Goal: Check status: Check status

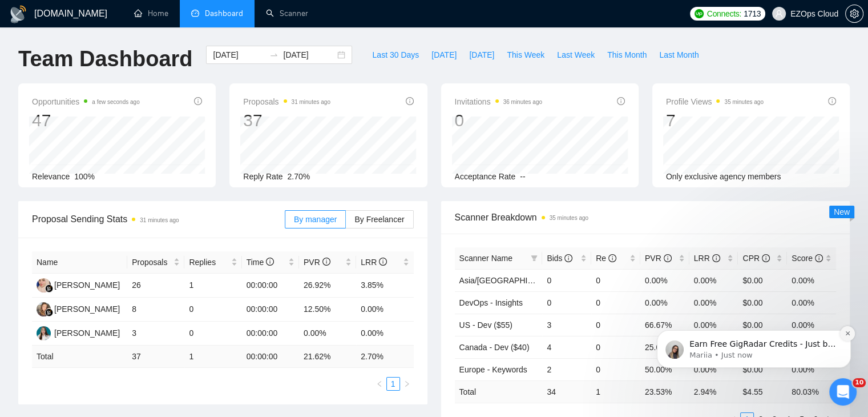
click at [847, 337] on button "Dismiss notification" at bounding box center [847, 333] width 15 height 15
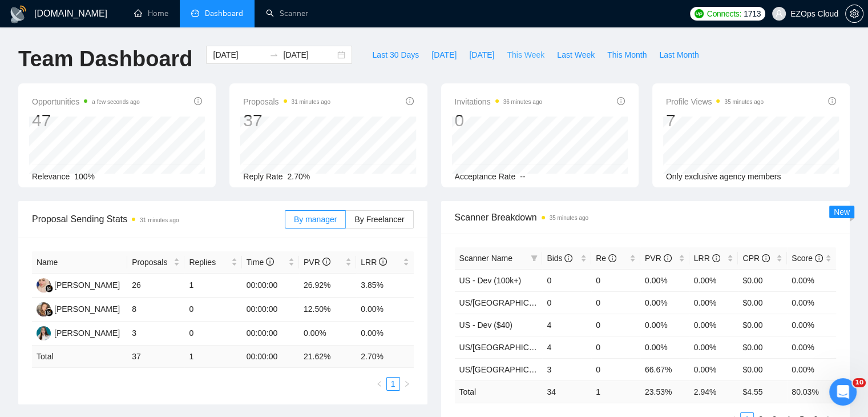
click at [516, 56] on span "This Week" at bounding box center [526, 55] width 38 height 13
type input "[DATE]"
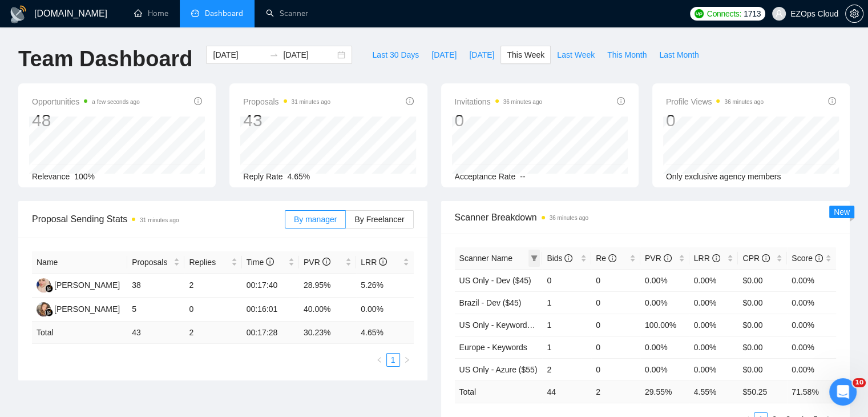
click at [535, 256] on icon "filter" at bounding box center [534, 258] width 6 height 6
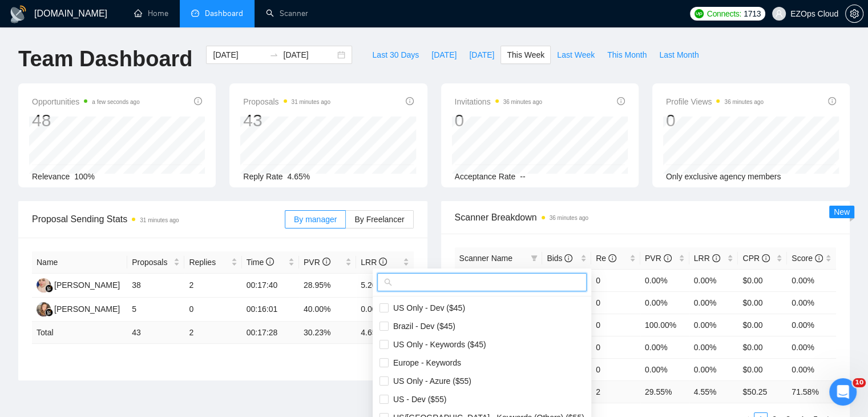
click at [477, 282] on input "text" at bounding box center [486, 282] width 185 height 13
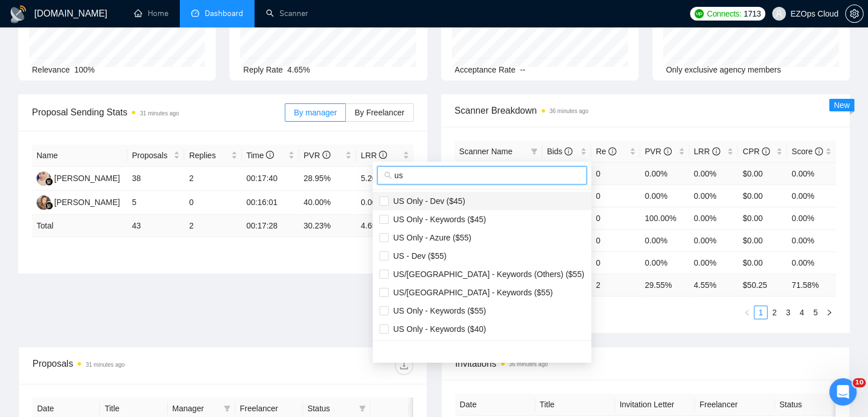
scroll to position [114, 0]
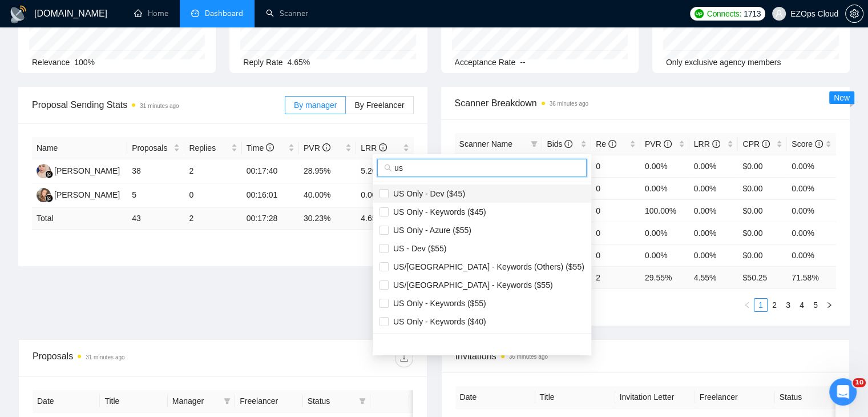
type input "us"
click at [483, 195] on span "US Only - Dev ($45)" at bounding box center [482, 193] width 205 height 13
checkbox input "true"
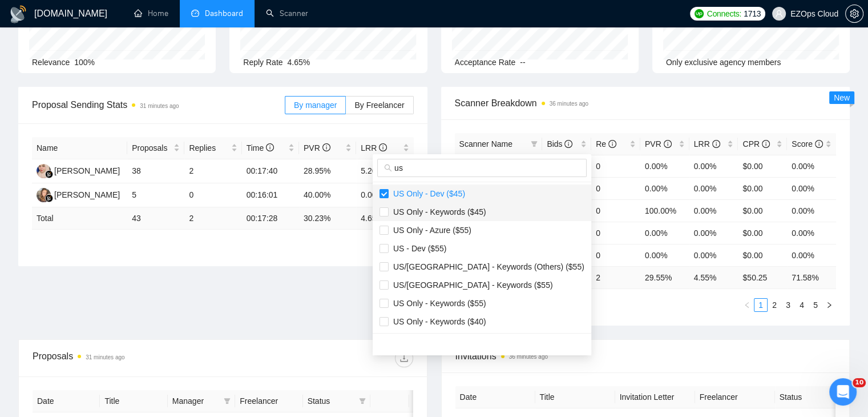
click at [479, 207] on span "US Only - Keywords ($45)" at bounding box center [438, 211] width 98 height 9
checkbox input "true"
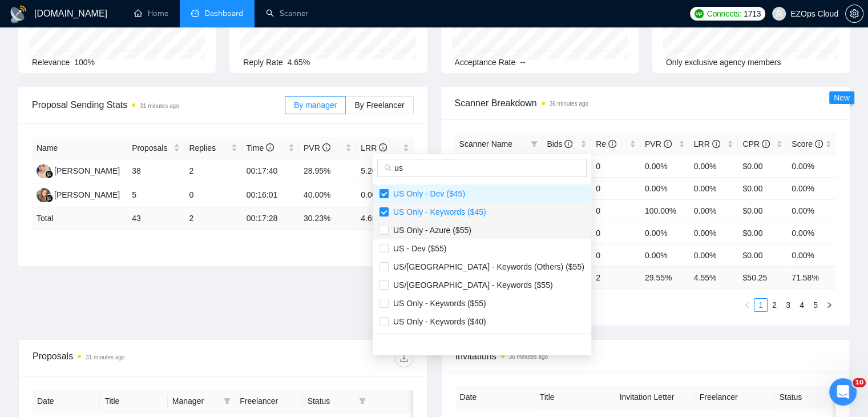
click at [473, 225] on span "US Only - Azure ($55)" at bounding box center [482, 230] width 205 height 13
checkbox input "true"
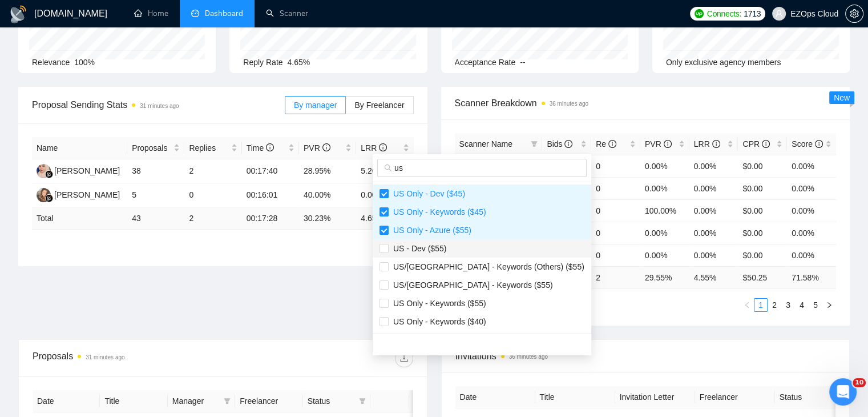
click at [463, 245] on span "US - Dev ($55)" at bounding box center [482, 248] width 205 height 13
checkbox input "true"
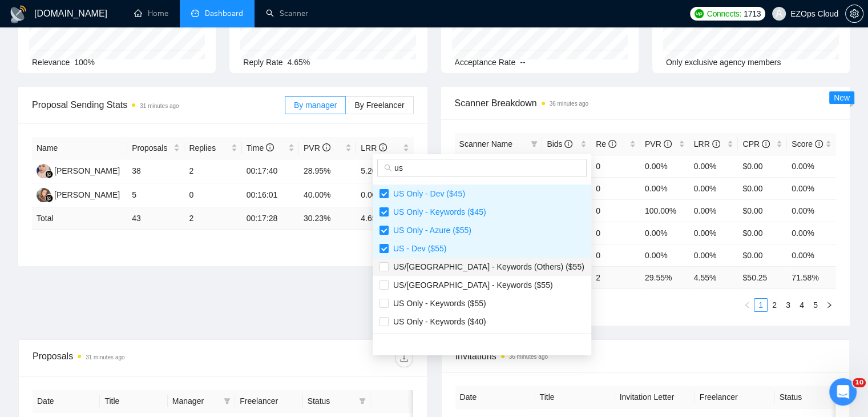
click at [463, 262] on span "US/[GEOGRAPHIC_DATA] - Keywords (Others) ($55)" at bounding box center [487, 266] width 196 height 9
checkbox input "true"
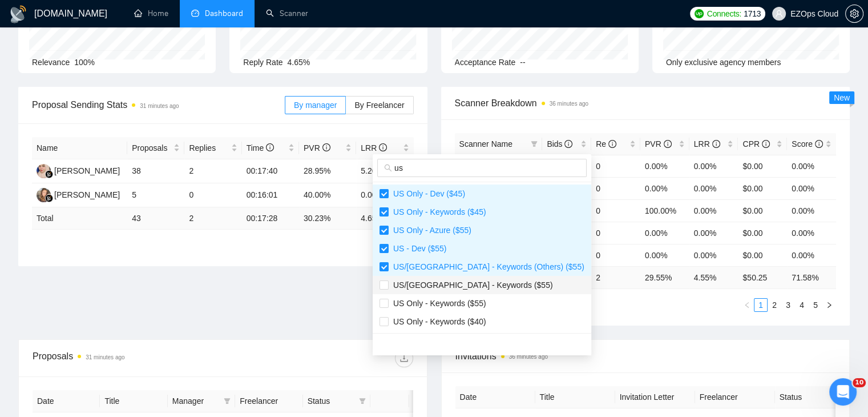
click at [464, 280] on span "US/[GEOGRAPHIC_DATA] - Keywords ($55)" at bounding box center [471, 284] width 164 height 9
checkbox input "true"
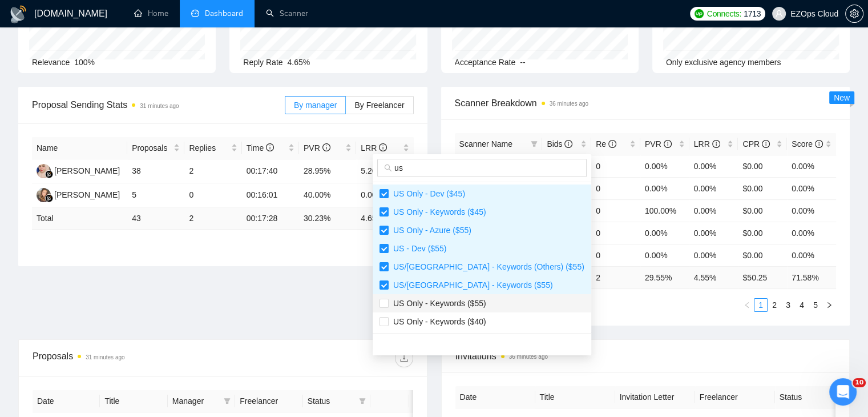
click at [464, 298] on span "US Only - Keywords ($55)" at bounding box center [438, 302] width 98 height 9
click at [464, 309] on li "US Only - Keywords ($55)" at bounding box center [482, 303] width 219 height 18
click at [461, 306] on span "US Only - Keywords ($55)" at bounding box center [438, 302] width 98 height 9
checkbox input "true"
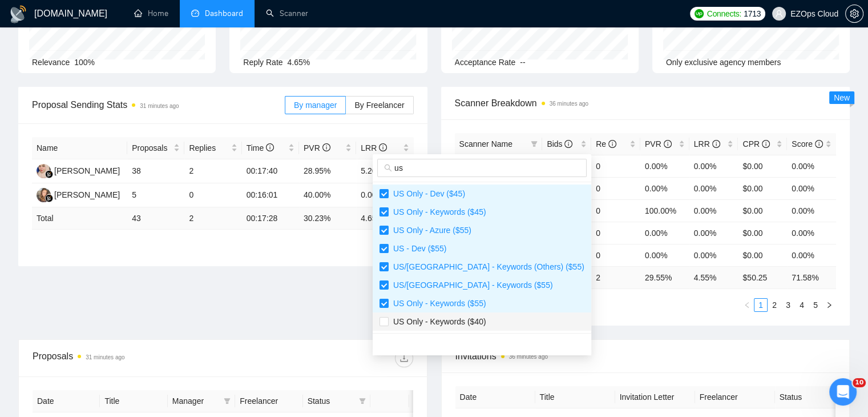
click at [466, 318] on span "US Only - Keywords ($40)" at bounding box center [438, 321] width 98 height 9
checkbox input "true"
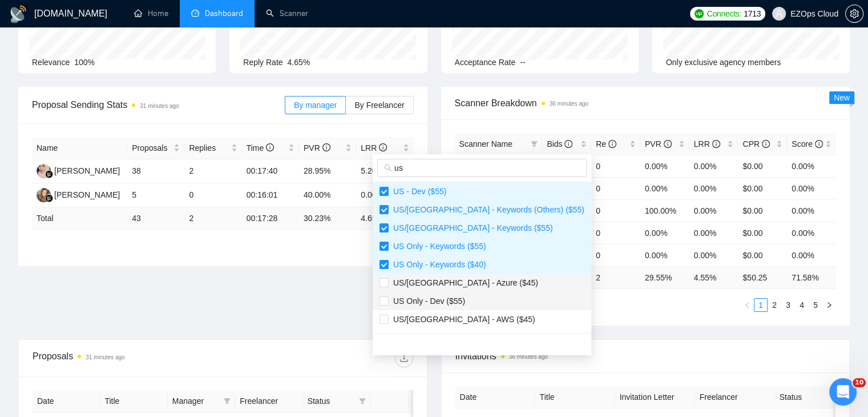
drag, startPoint x: 461, startPoint y: 288, endPoint x: 468, endPoint y: 305, distance: 19.2
click at [461, 287] on span "US/[GEOGRAPHIC_DATA] - Azure ($45)" at bounding box center [482, 282] width 205 height 13
checkbox input "true"
click at [468, 305] on span "US Only - Dev ($55)" at bounding box center [482, 300] width 205 height 13
checkbox input "true"
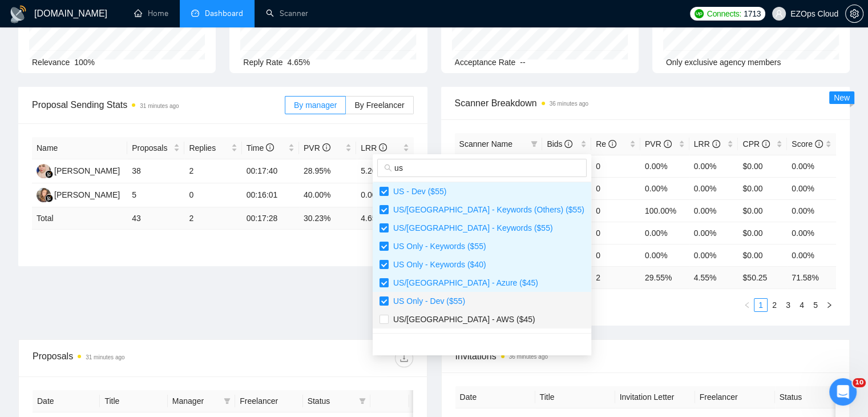
drag, startPoint x: 468, startPoint y: 317, endPoint x: 468, endPoint y: 298, distance: 18.3
click at [469, 317] on span "US/[GEOGRAPHIC_DATA] - AWS ($45)" at bounding box center [462, 318] width 147 height 9
checkbox input "true"
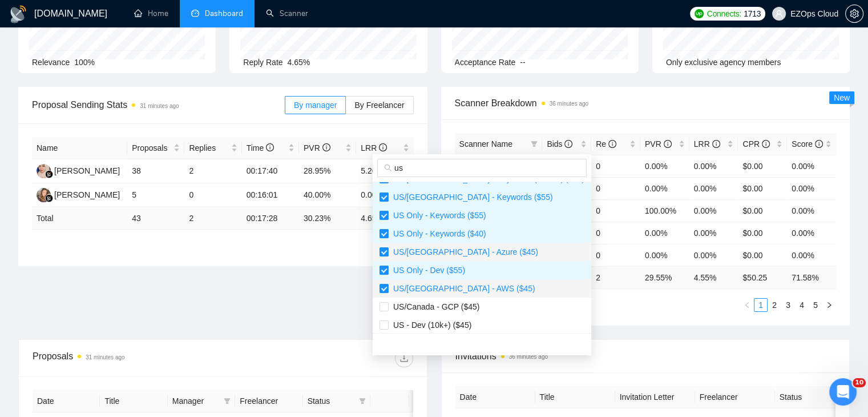
scroll to position [114, 0]
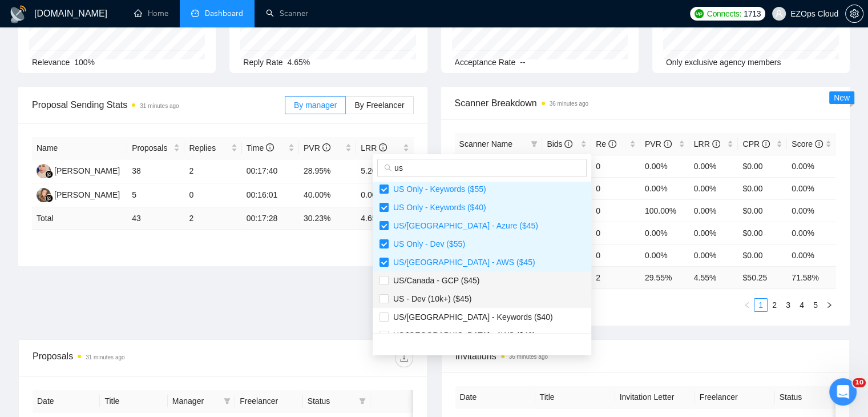
click at [466, 279] on span "US/Canada - GCP ($45)" at bounding box center [434, 280] width 91 height 9
checkbox input "true"
click at [469, 294] on span "US - Dev (10k+) ($45)" at bounding box center [430, 298] width 83 height 9
checkbox input "true"
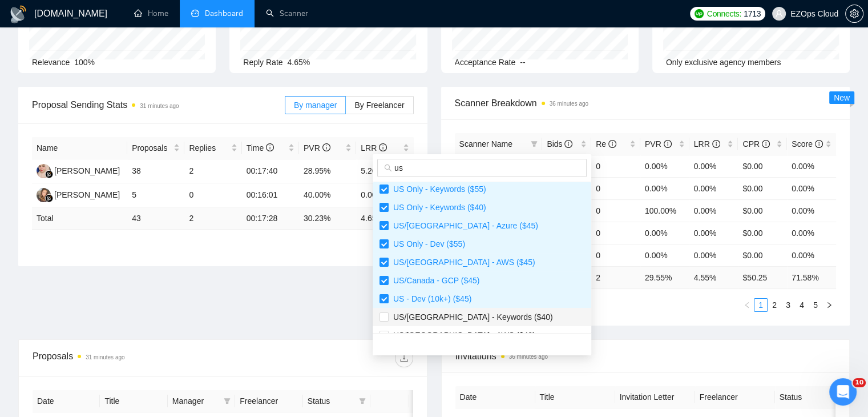
click at [475, 313] on span "US/[GEOGRAPHIC_DATA] - Keywords ($40)" at bounding box center [471, 316] width 164 height 9
click at [479, 324] on li "US/[GEOGRAPHIC_DATA] - Keywords ($40)" at bounding box center [482, 317] width 219 height 18
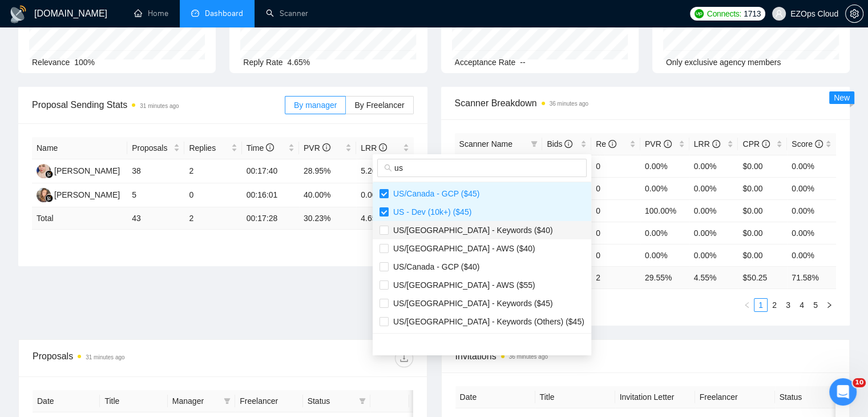
click at [489, 235] on li "US/[GEOGRAPHIC_DATA] - Keywords ($40)" at bounding box center [482, 230] width 219 height 18
checkbox input "true"
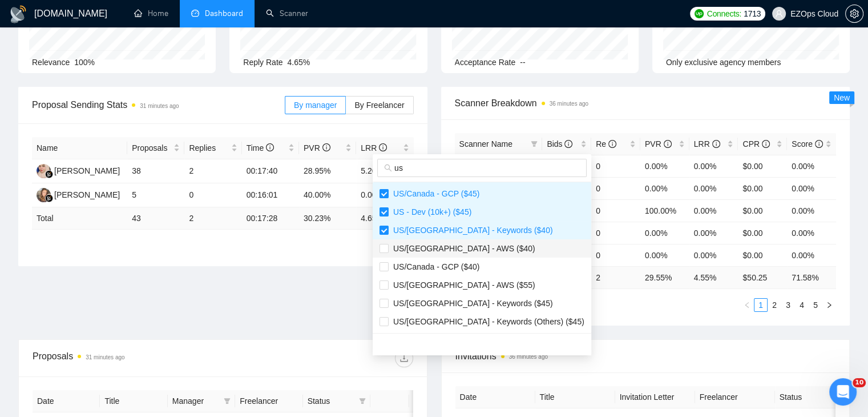
click at [486, 247] on span "US/[GEOGRAPHIC_DATA] - AWS ($40)" at bounding box center [482, 248] width 205 height 13
checkbox input "true"
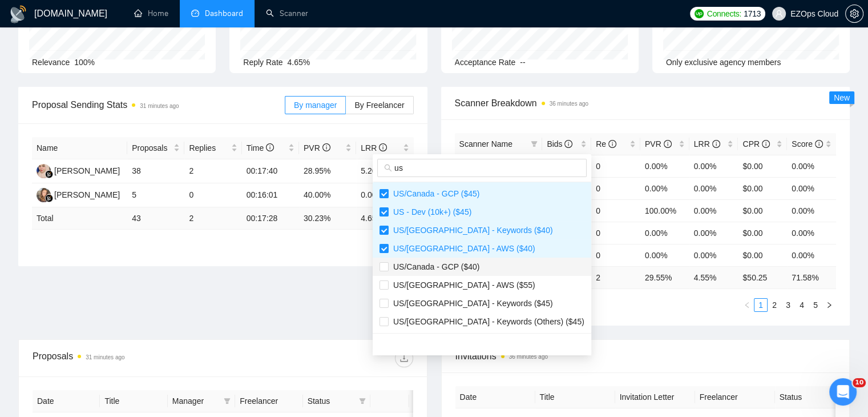
click at [478, 265] on span "US/Canada - GCP ($40)" at bounding box center [482, 266] width 205 height 13
checkbox input "true"
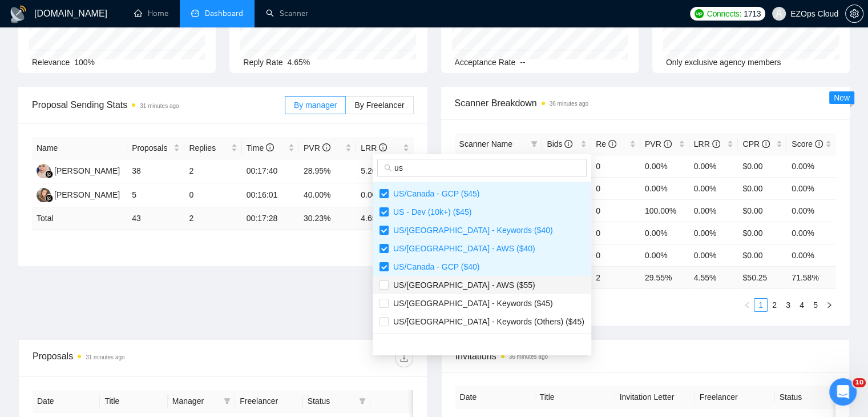
click at [478, 282] on span "US/[GEOGRAPHIC_DATA] - AWS ($55)" at bounding box center [482, 285] width 205 height 13
checkbox input "true"
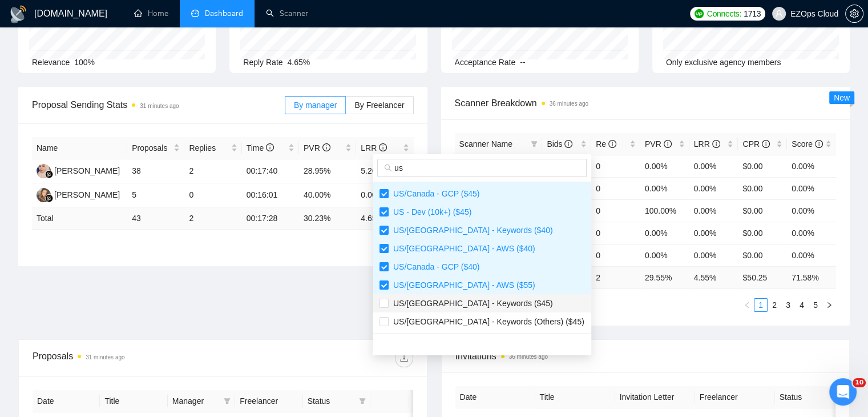
click at [481, 294] on li "US/[GEOGRAPHIC_DATA] - Keywords ($45)" at bounding box center [482, 303] width 219 height 18
checkbox input "true"
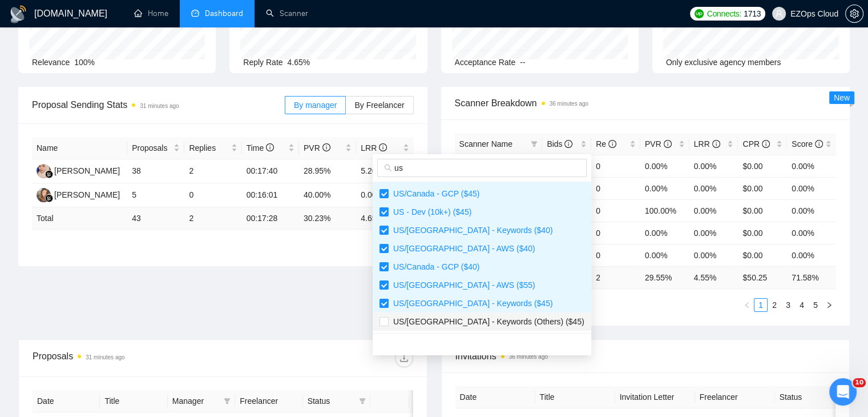
click at [491, 317] on span "US/[GEOGRAPHIC_DATA] - Keywords (Others) ($45)" at bounding box center [487, 321] width 196 height 9
checkbox input "true"
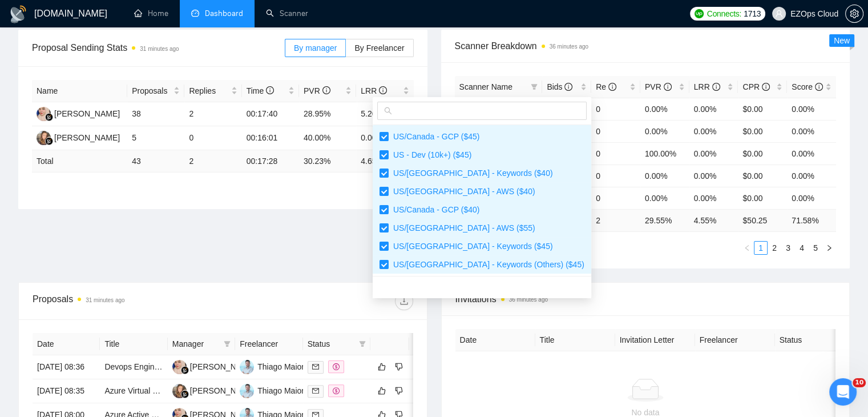
click at [591, 277] on div "Proposal Sending Stats 31 minutes ago By manager By Freelancer Name Proposals R…" at bounding box center [433, 156] width 845 height 252
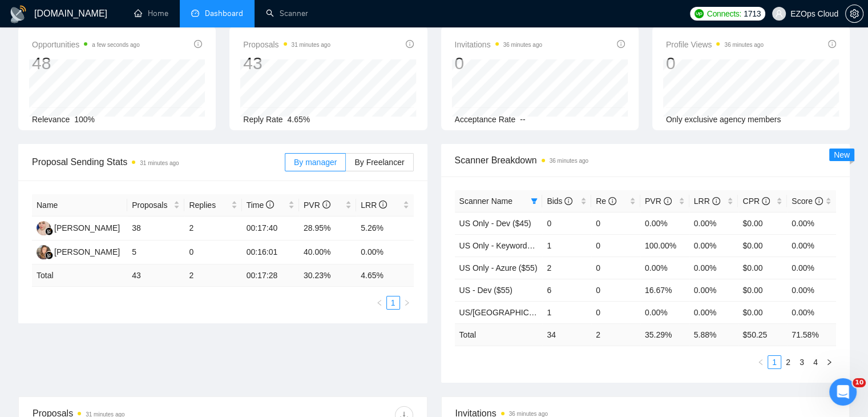
scroll to position [0, 0]
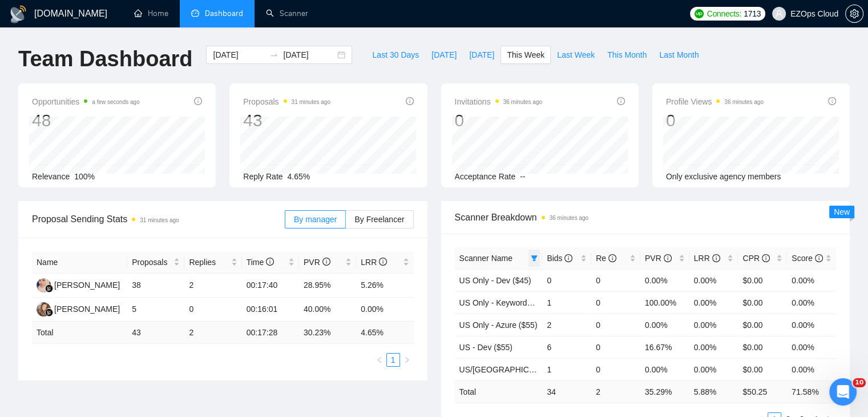
click at [534, 260] on icon "filter" at bounding box center [534, 258] width 6 height 6
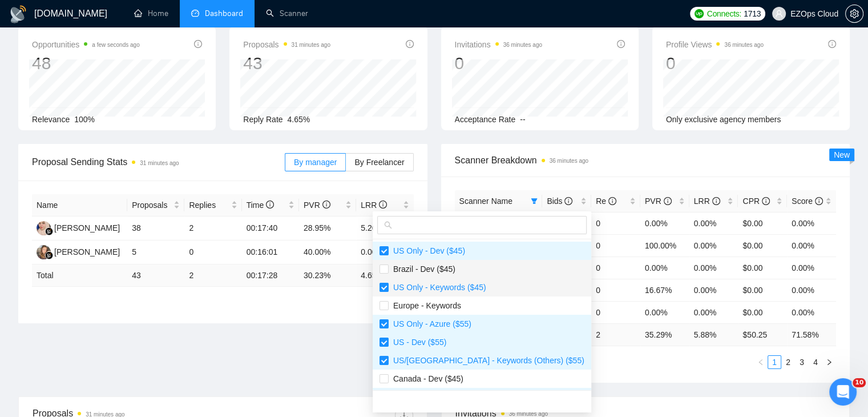
click at [454, 272] on span "Brazil - Dev ($45)" at bounding box center [482, 269] width 205 height 13
checkbox input "true"
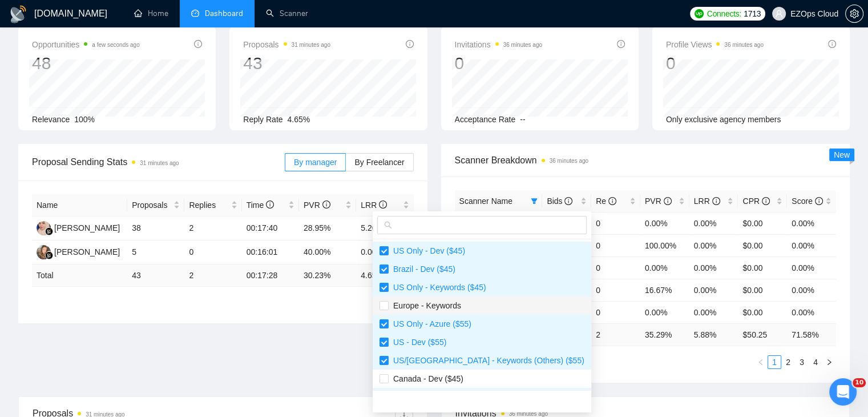
click at [459, 308] on span "Europe - Keywords" at bounding box center [425, 305] width 72 height 9
checkbox input "true"
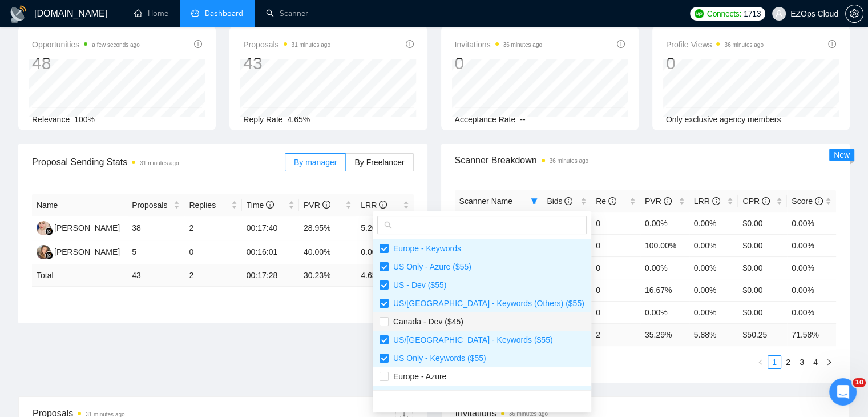
click at [470, 325] on span "Canada - Dev ($45)" at bounding box center [482, 321] width 205 height 13
checkbox input "true"
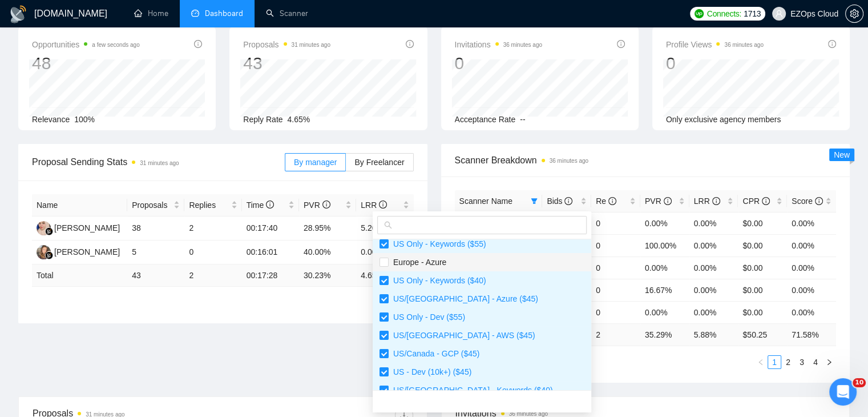
click at [433, 263] on span "Europe - Azure" at bounding box center [418, 261] width 58 height 9
checkbox input "true"
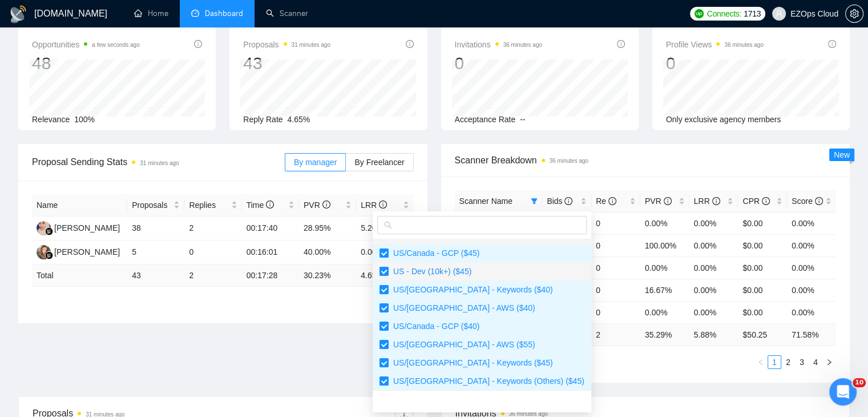
scroll to position [274, 0]
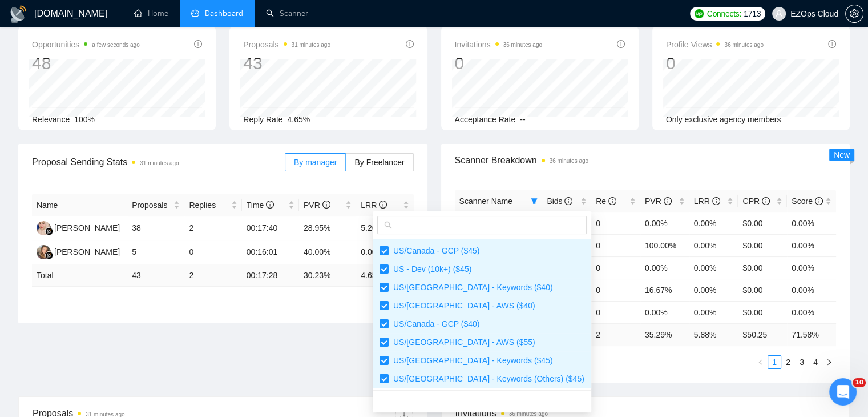
click at [599, 373] on div "Scanner Name Bids Re PVR LRR CPR Score US Only - Dev ($45) 0 0 0.00% 0.00% $0.0…" at bounding box center [645, 279] width 409 height 206
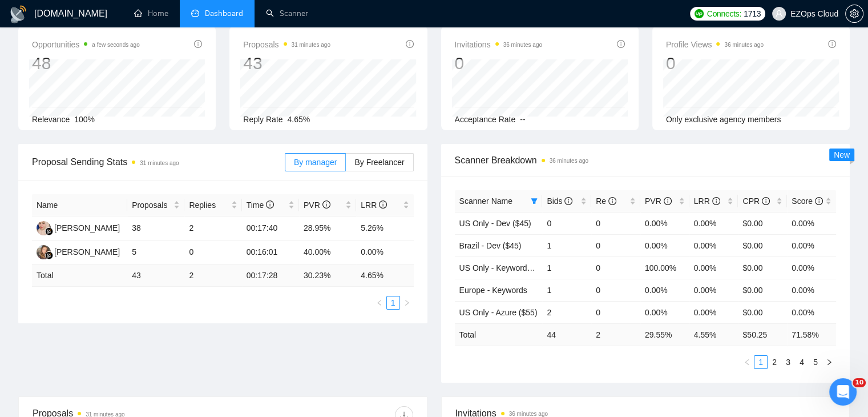
click at [595, 364] on ul "1 2 3 4 5" at bounding box center [646, 362] width 382 height 14
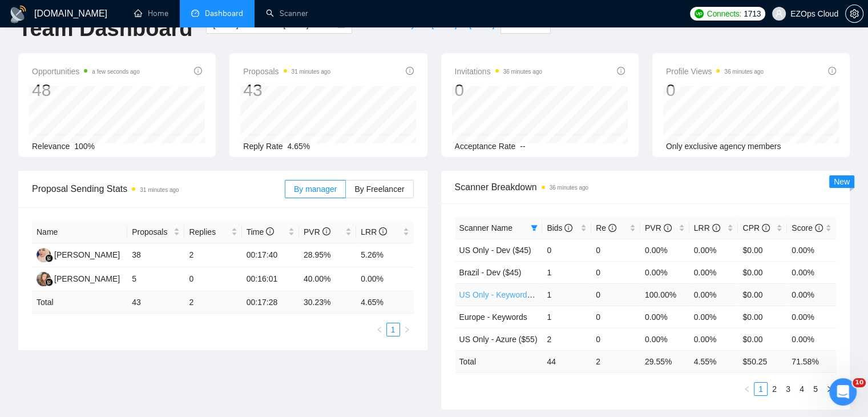
scroll to position [57, 0]
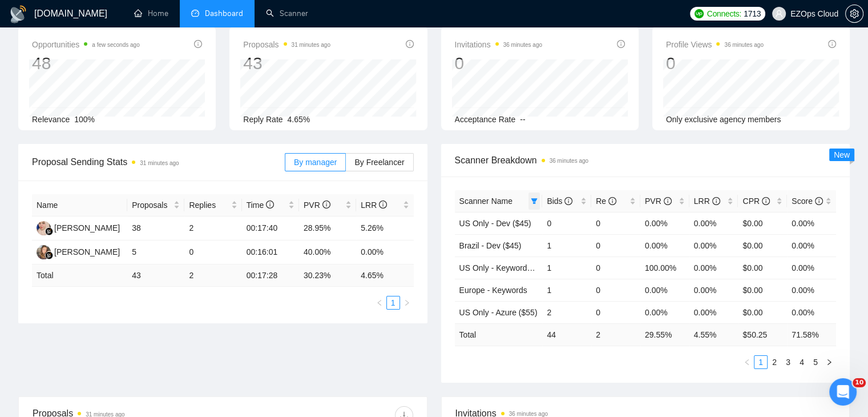
click at [534, 201] on icon "filter" at bounding box center [534, 201] width 6 height 6
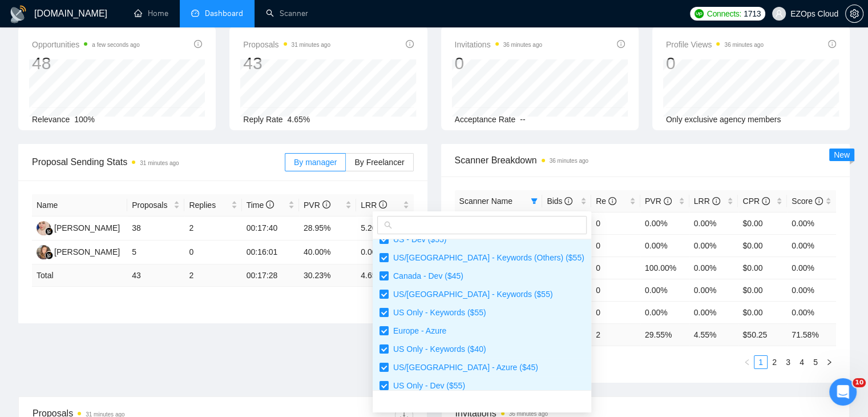
scroll to position [0, 0]
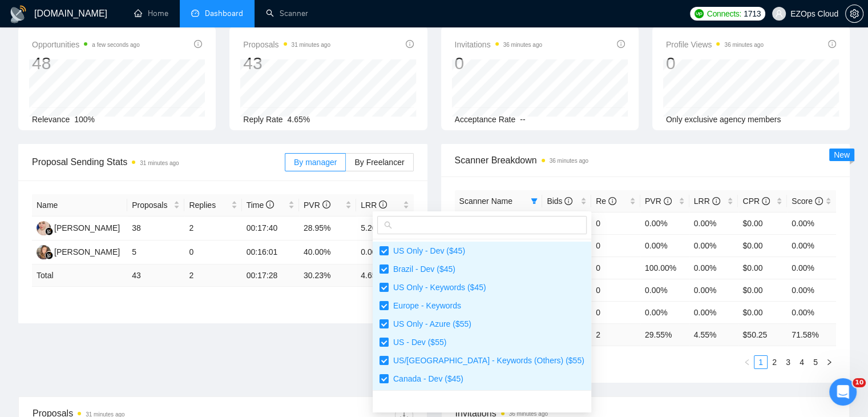
click at [587, 380] on div "Scanner Name Bids Re PVR LRR CPR Score US Only - Dev ($45) 0 0 0.00% 0.00% $0.0…" at bounding box center [645, 279] width 409 height 206
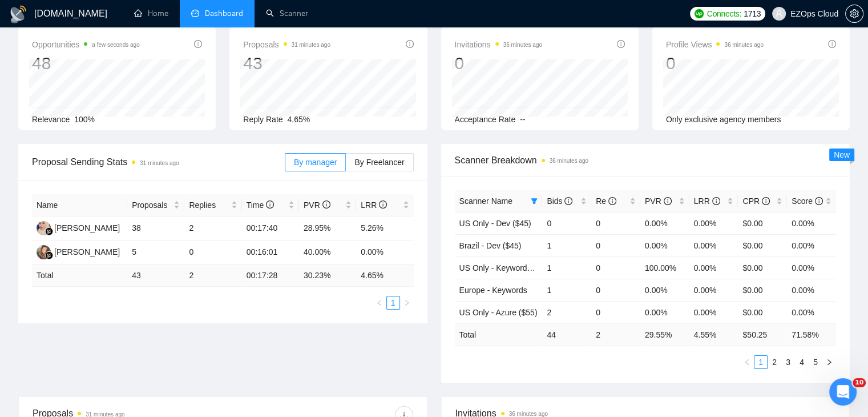
click at [379, 360] on div "Proposal Sending Stats 31 minutes ago By manager By Freelancer Name Proposals R…" at bounding box center [433, 270] width 845 height 252
click at [438, 214] on div "Scanner Breakdown 36 minutes ago Scanner Name Bids Re PVR LRR CPR Score US Only…" at bounding box center [645, 263] width 423 height 239
